Goal: Information Seeking & Learning: Learn about a topic

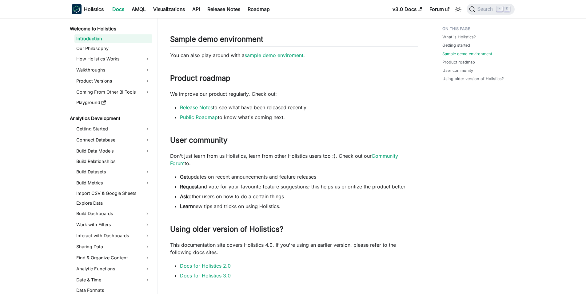
scroll to position [345, 0]
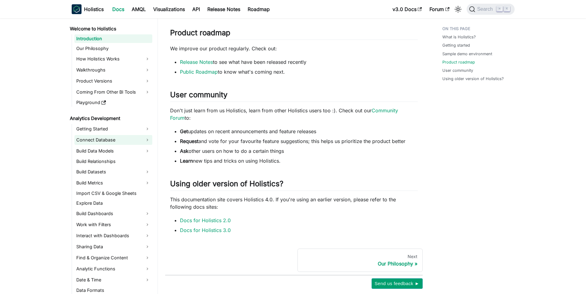
click at [110, 137] on link "Connect Database" at bounding box center [113, 140] width 78 height 10
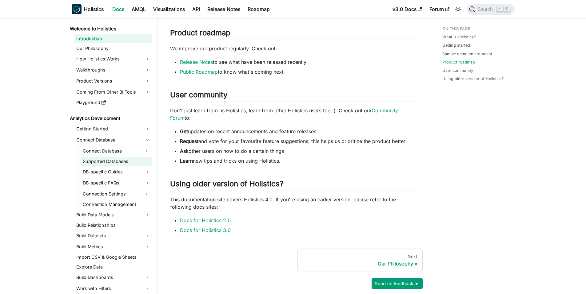
click at [123, 159] on link "Supported Databases" at bounding box center [116, 161] width 71 height 9
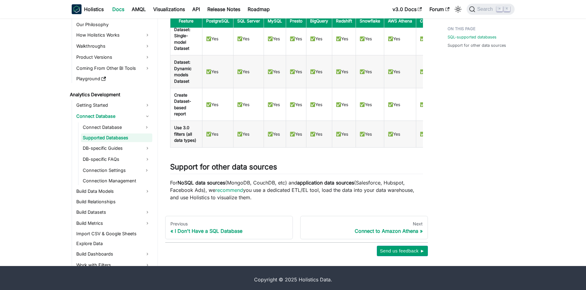
scroll to position [267, 0]
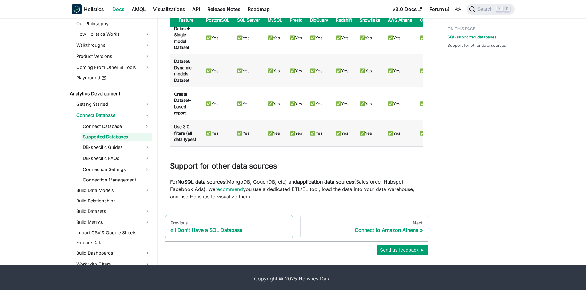
click at [194, 229] on div "I Don't Have a SQL Database" at bounding box center [228, 230] width 117 height 6
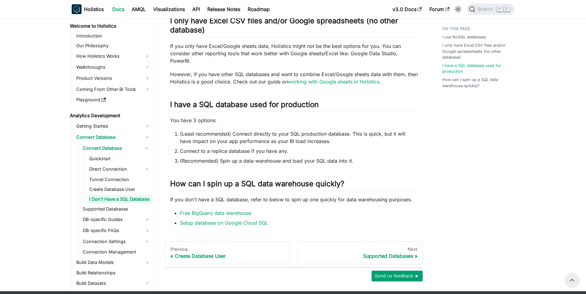
scroll to position [105, 0]
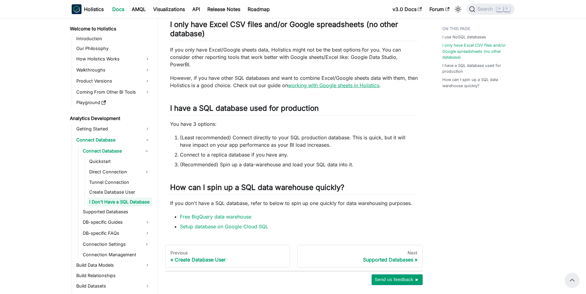
click at [356, 85] on link "working with Google sheets in Holistics" at bounding box center [333, 85] width 91 height 6
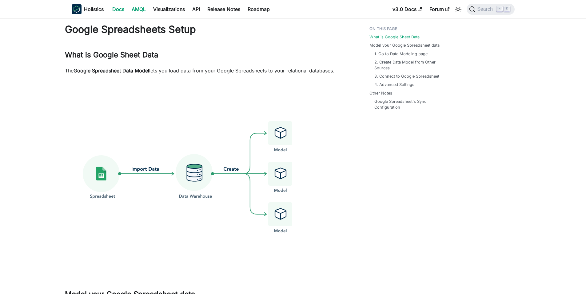
click at [134, 10] on link "AMQL" at bounding box center [139, 9] width 22 height 10
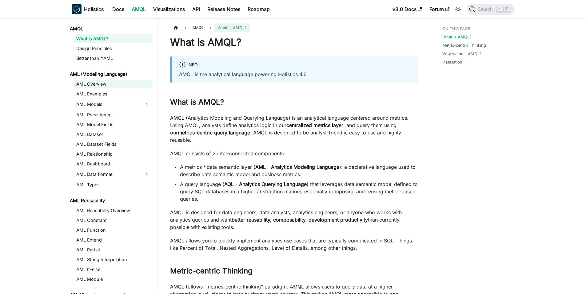
click at [105, 81] on link "AML Overview" at bounding box center [113, 84] width 78 height 9
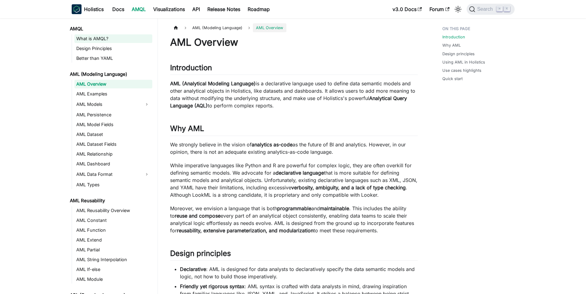
click at [109, 39] on link "What is AMQL?" at bounding box center [113, 38] width 78 height 9
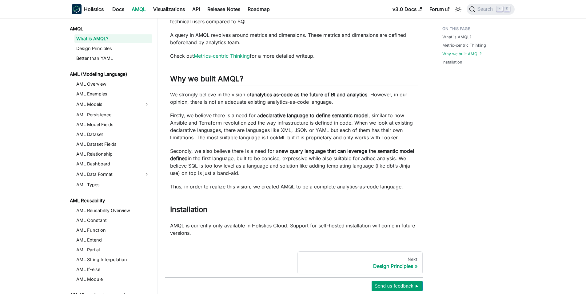
scroll to position [281, 0]
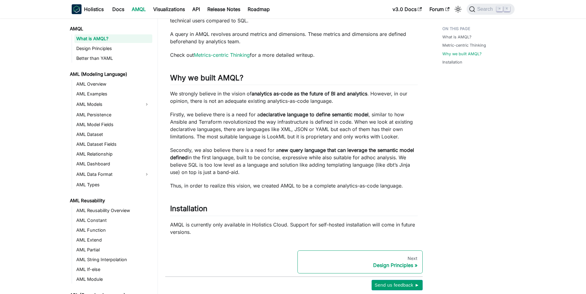
click at [404, 262] on div "Design Principles" at bounding box center [359, 265] width 115 height 6
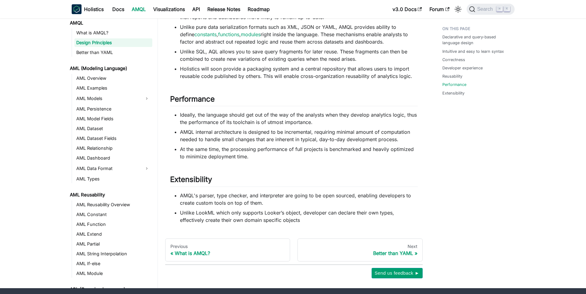
scroll to position [392, 0]
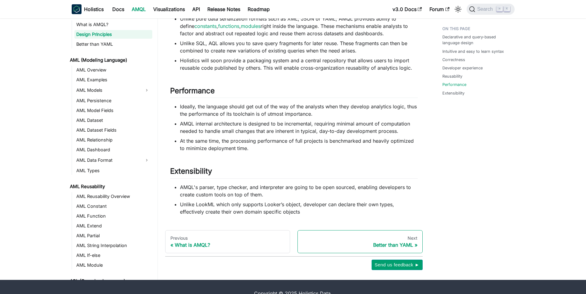
click at [381, 245] on div "Better than YAML" at bounding box center [359, 245] width 115 height 6
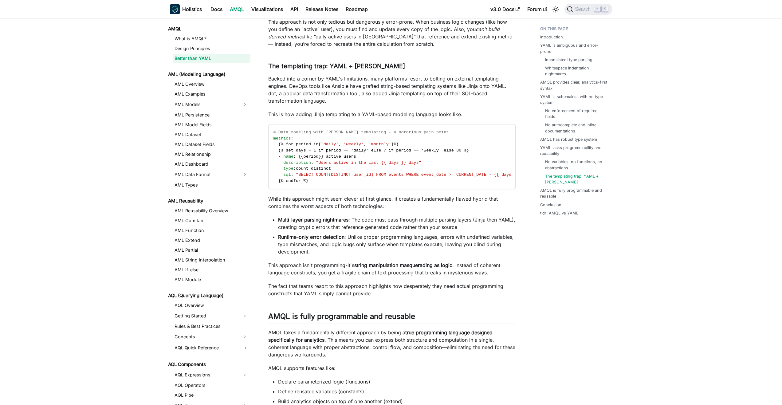
scroll to position [2490, 0]
